Goal: Task Accomplishment & Management: Manage account settings

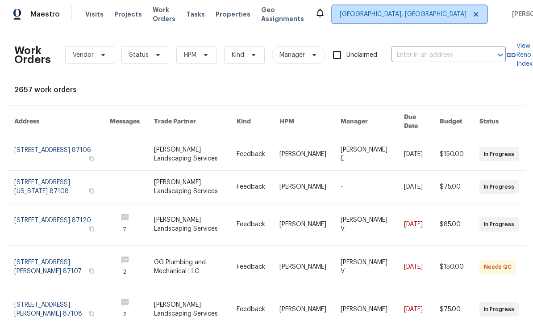
click at [436, 13] on span "Albuquerque, NM" at bounding box center [403, 14] width 127 height 9
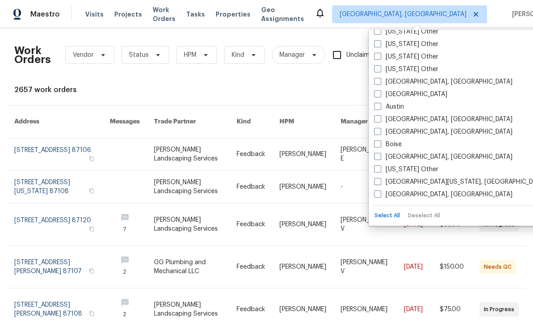
scroll to position [42, 0]
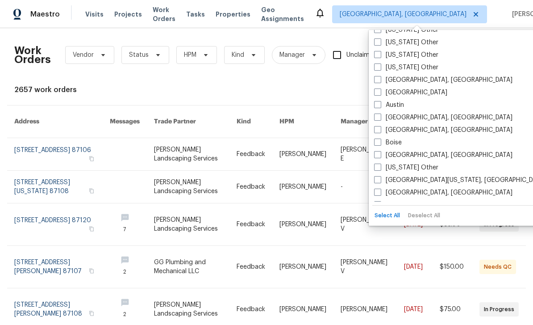
click at [379, 96] on label "[GEOGRAPHIC_DATA]" at bounding box center [410, 92] width 73 height 9
click at [379, 94] on input "[GEOGRAPHIC_DATA]" at bounding box center [377, 91] width 6 height 6
checkbox input "true"
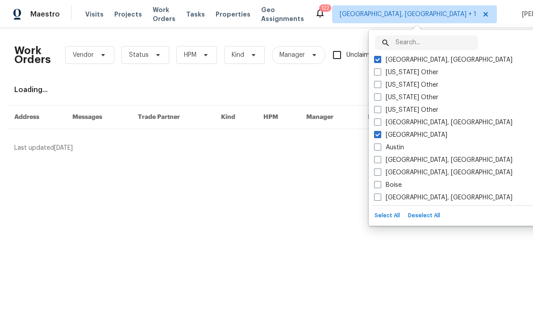
click at [379, 63] on label "Albuquerque, NM" at bounding box center [443, 59] width 138 height 9
click at [379, 61] on input "Albuquerque, NM" at bounding box center [377, 58] width 6 height 6
checkbox input "false"
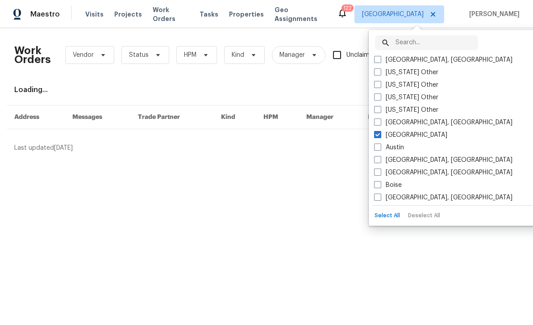
click at [348, 157] on div "Work Orders Vendor Status HPM Kind Manager Unclaimed ​ View Reno Index Loading.…" at bounding box center [266, 93] width 533 height 131
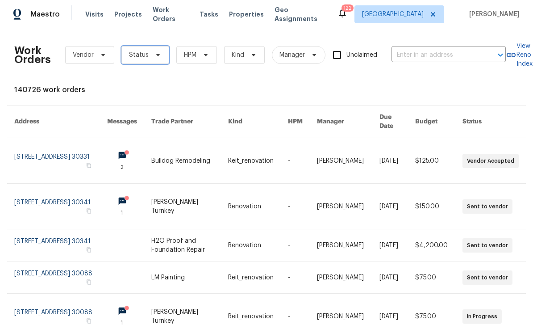
click at [155, 59] on span "Status" at bounding box center [145, 55] width 48 height 18
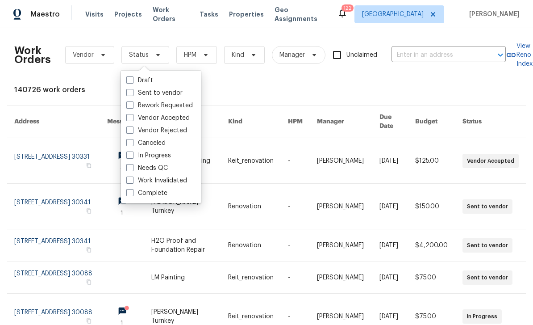
click at [128, 158] on span at bounding box center [129, 154] width 7 height 7
click at [128, 157] on input "In Progress" at bounding box center [129, 154] width 6 height 6
checkbox input "true"
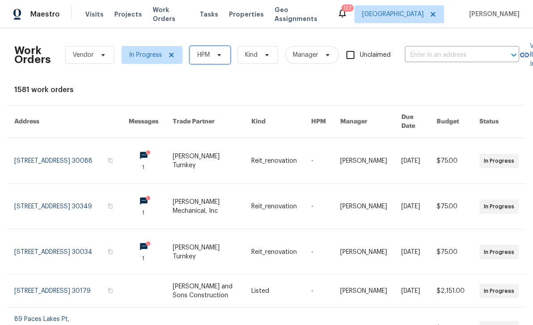
click at [220, 54] on icon at bounding box center [219, 55] width 4 height 2
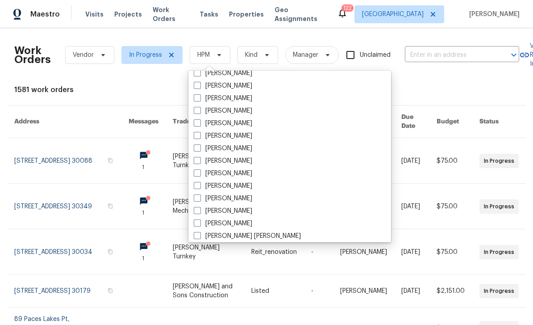
scroll to position [341, 0]
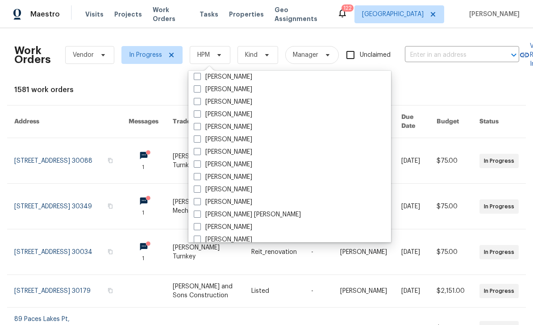
click at [228, 156] on label "[PERSON_NAME]" at bounding box center [223, 151] width 58 height 9
click at [200, 153] on input "[PERSON_NAME]" at bounding box center [197, 150] width 6 height 6
checkbox input "true"
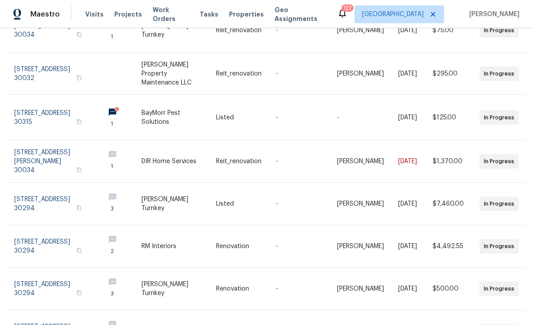
scroll to position [176, 0]
click at [40, 187] on link at bounding box center [55, 204] width 83 height 42
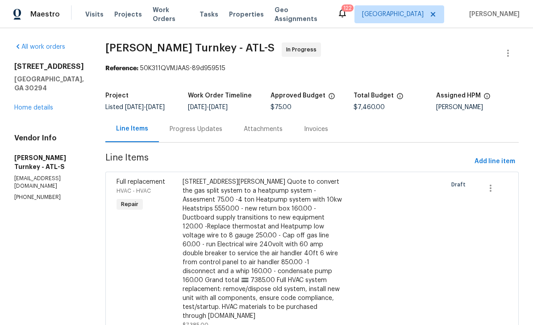
click at [32, 106] on div "5926 Brassie Ridge Ln Ellenwood, GA 30294 Home details" at bounding box center [49, 87] width 70 height 50
click at [39, 111] on link "Home details" at bounding box center [33, 107] width 39 height 6
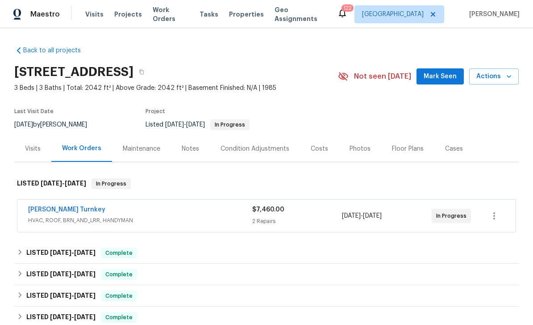
click at [164, 17] on span "Work Orders" at bounding box center [171, 14] width 36 height 18
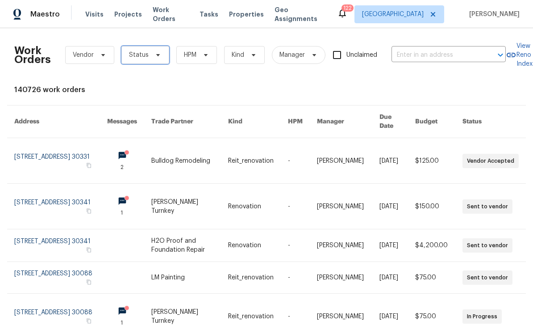
click at [142, 56] on span "Status" at bounding box center [139, 54] width 20 height 9
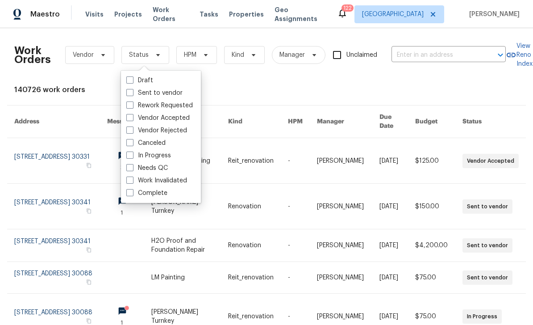
click at [129, 158] on span at bounding box center [129, 154] width 7 height 7
click at [129, 157] on input "In Progress" at bounding box center [129, 154] width 6 height 6
checkbox input "true"
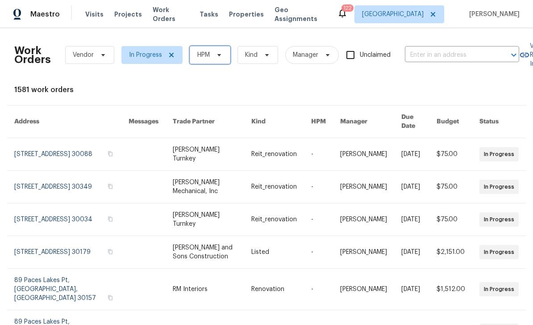
click at [216, 61] on span "HPM" at bounding box center [210, 55] width 41 height 18
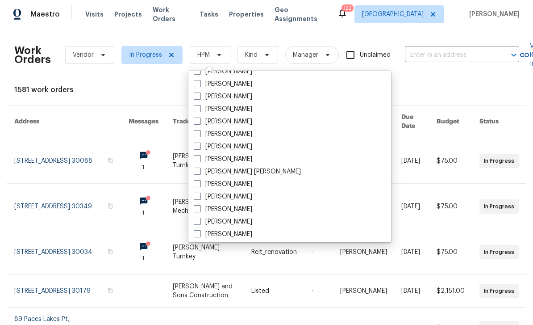
scroll to position [384, 0]
click at [200, 110] on span at bounding box center [197, 107] width 7 height 7
click at [200, 110] on input "[PERSON_NAME]" at bounding box center [197, 107] width 6 height 6
checkbox input "true"
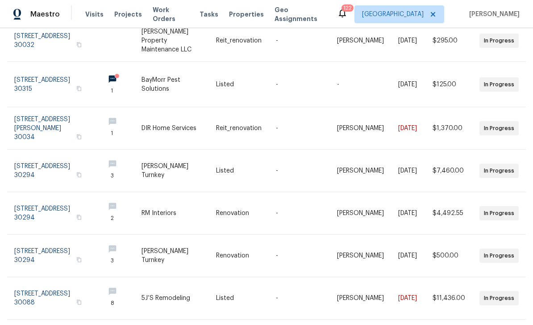
scroll to position [209, 0]
click at [139, 66] on link at bounding box center [119, 84] width 44 height 45
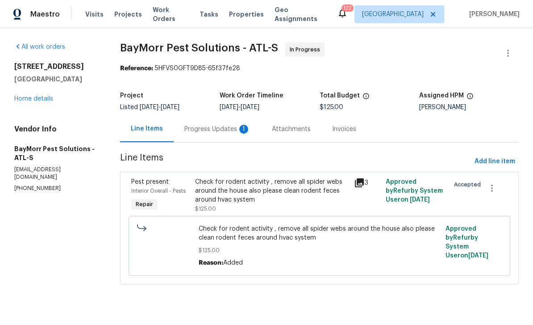
click at [214, 127] on div "Progress Updates 1" at bounding box center [217, 129] width 66 height 9
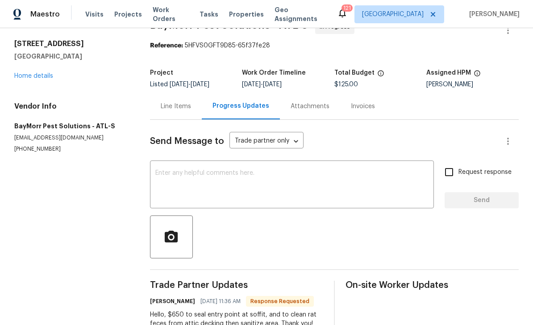
scroll to position [29, 0]
click at [359, 170] on textarea at bounding box center [291, 185] width 273 height 31
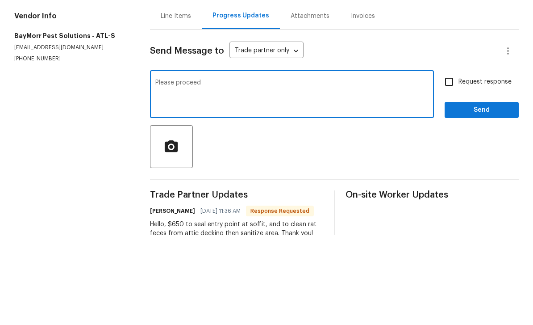
type textarea "Please proceed"
click at [453, 162] on input "Request response" at bounding box center [449, 171] width 19 height 19
checkbox input "true"
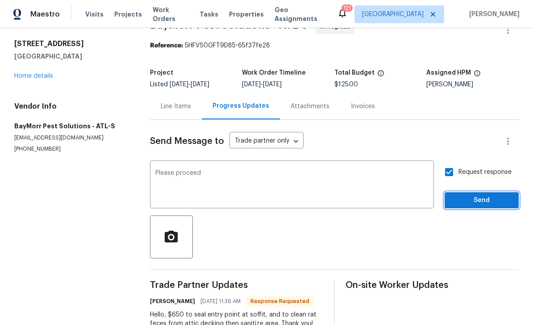
click at [487, 195] on span "Send" at bounding box center [482, 200] width 60 height 11
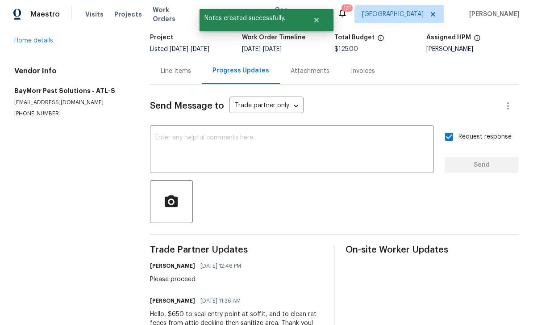
scroll to position [58, 0]
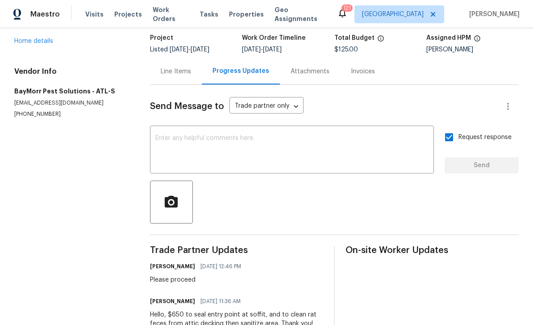
click at [183, 61] on div "Line Items" at bounding box center [176, 71] width 52 height 26
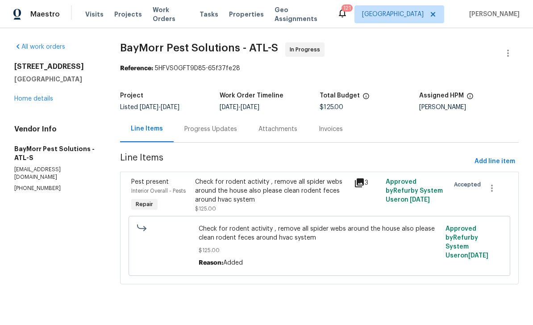
click at [295, 192] on div "Check for rodent activity , remove all spider webs around the house also please…" at bounding box center [272, 190] width 154 height 27
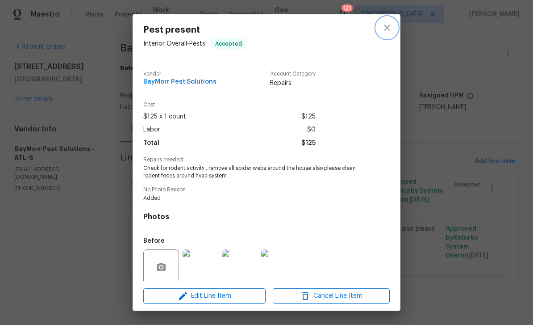
click at [392, 28] on icon "close" at bounding box center [387, 27] width 11 height 11
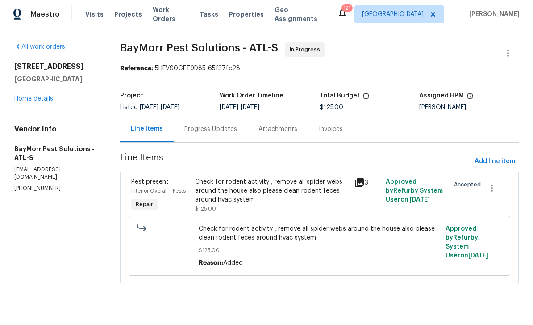
click at [218, 132] on div "Progress Updates" at bounding box center [210, 129] width 53 height 9
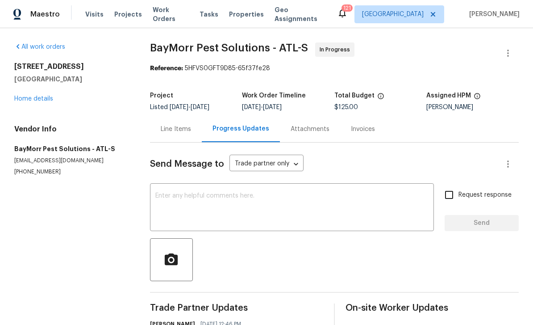
click at [352, 208] on textarea at bounding box center [291, 207] width 273 height 31
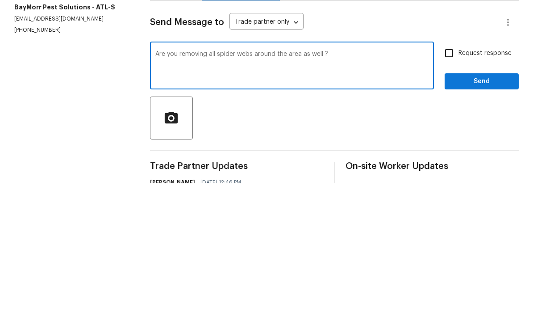
type textarea "Are you removing all spider webs around the area as well ?"
click at [447, 185] on input "Request response" at bounding box center [449, 194] width 19 height 19
checkbox input "true"
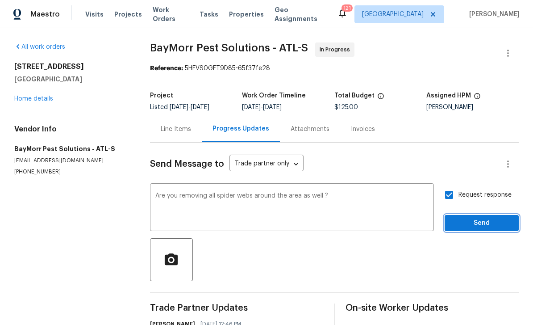
click at [487, 217] on span "Send" at bounding box center [482, 222] width 60 height 11
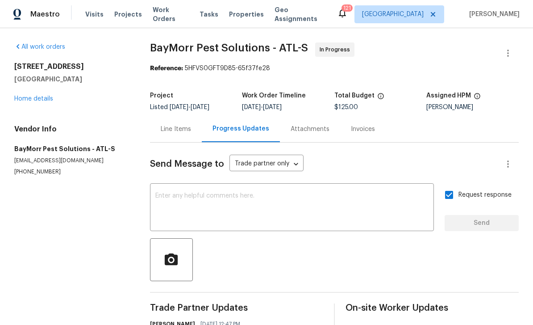
click at [43, 47] on link "All work orders" at bounding box center [39, 47] width 51 height 6
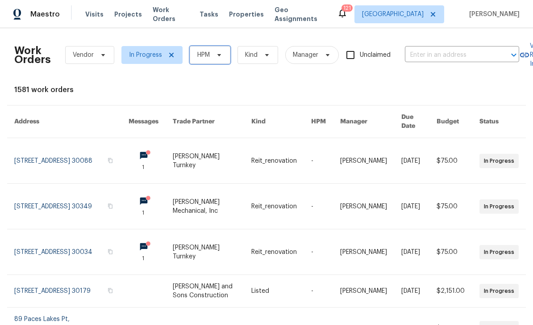
click at [215, 54] on span at bounding box center [218, 54] width 10 height 7
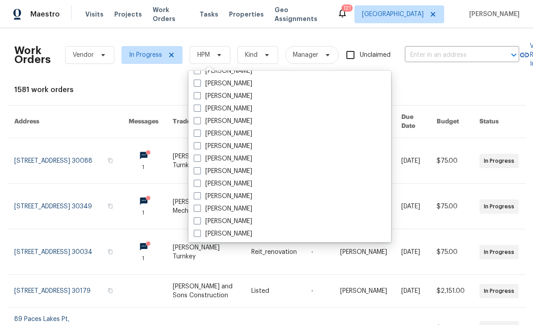
scroll to position [316, 0]
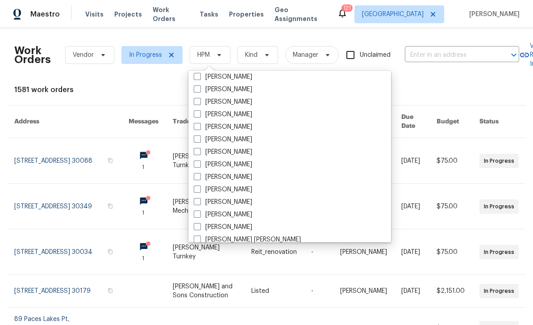
click at [239, 177] on label "[PERSON_NAME]" at bounding box center [223, 176] width 58 height 9
click at [200, 177] on input "[PERSON_NAME]" at bounding box center [197, 175] width 6 height 6
checkbox input "true"
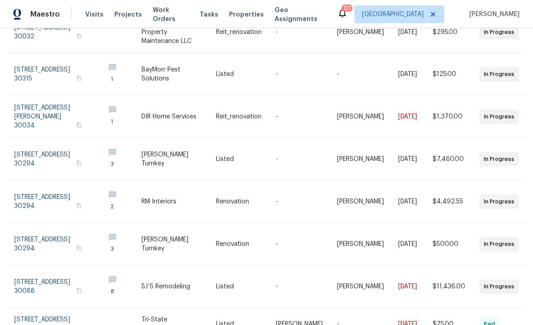
scroll to position [217, 0]
click at [142, 226] on link at bounding box center [119, 244] width 44 height 42
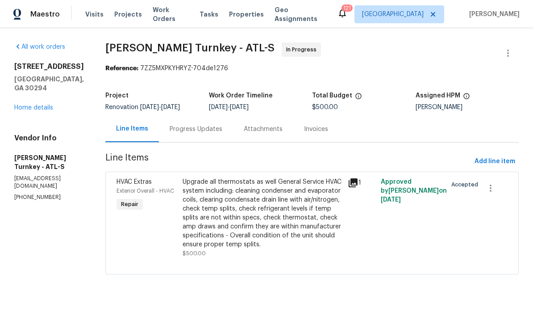
click at [166, 137] on div "Progress Updates" at bounding box center [196, 129] width 74 height 26
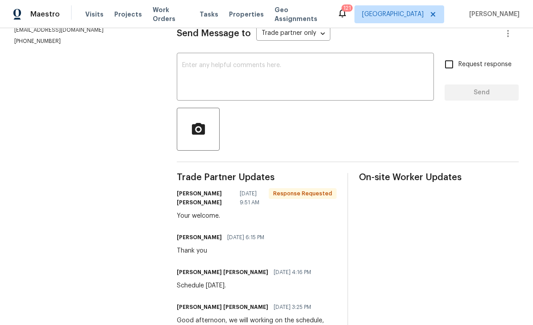
scroll to position [130, 0]
